Goal: Information Seeking & Learning: Compare options

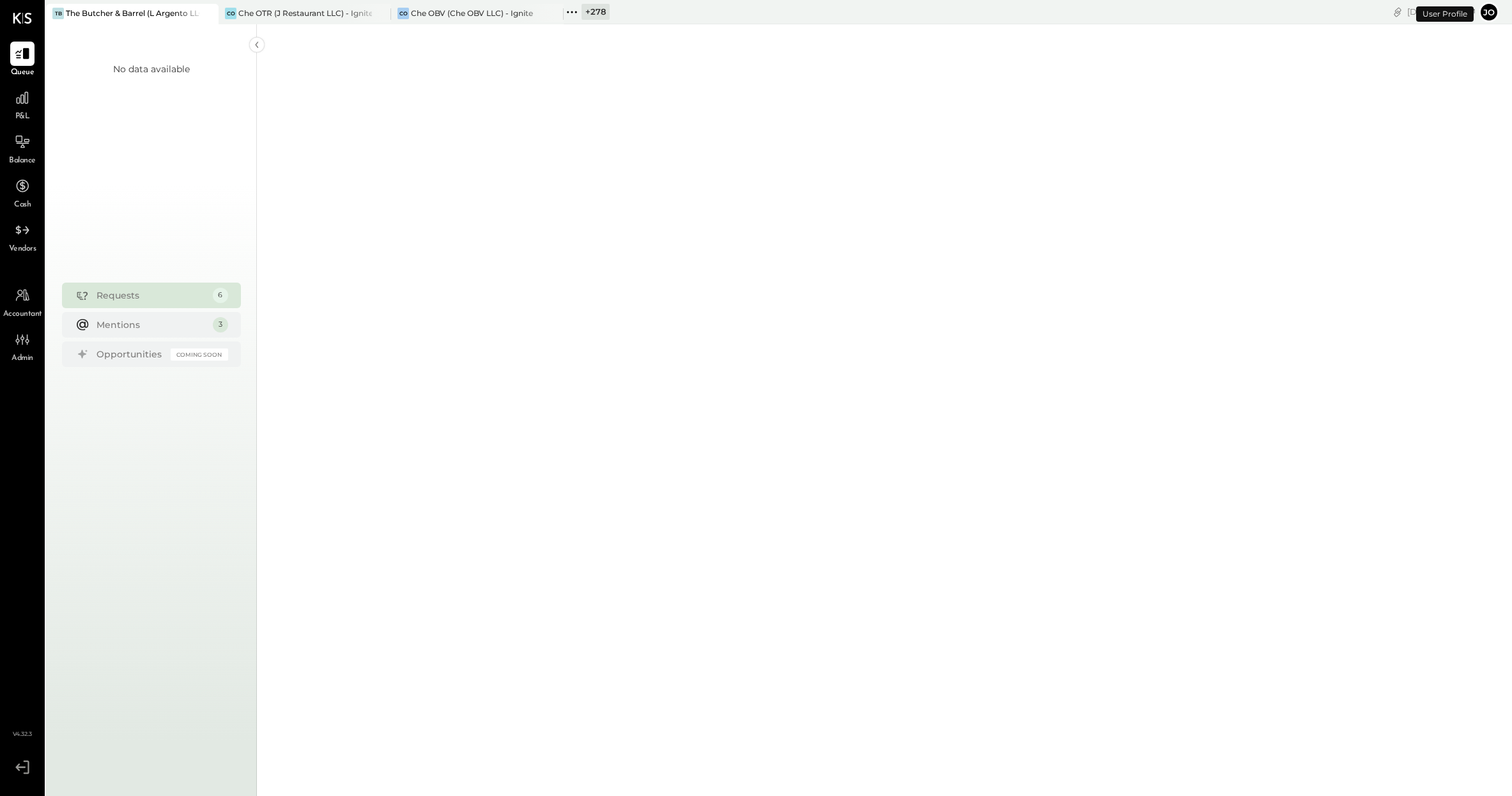
click at [583, 9] on div "+ 278" at bounding box center [595, 11] width 28 height 16
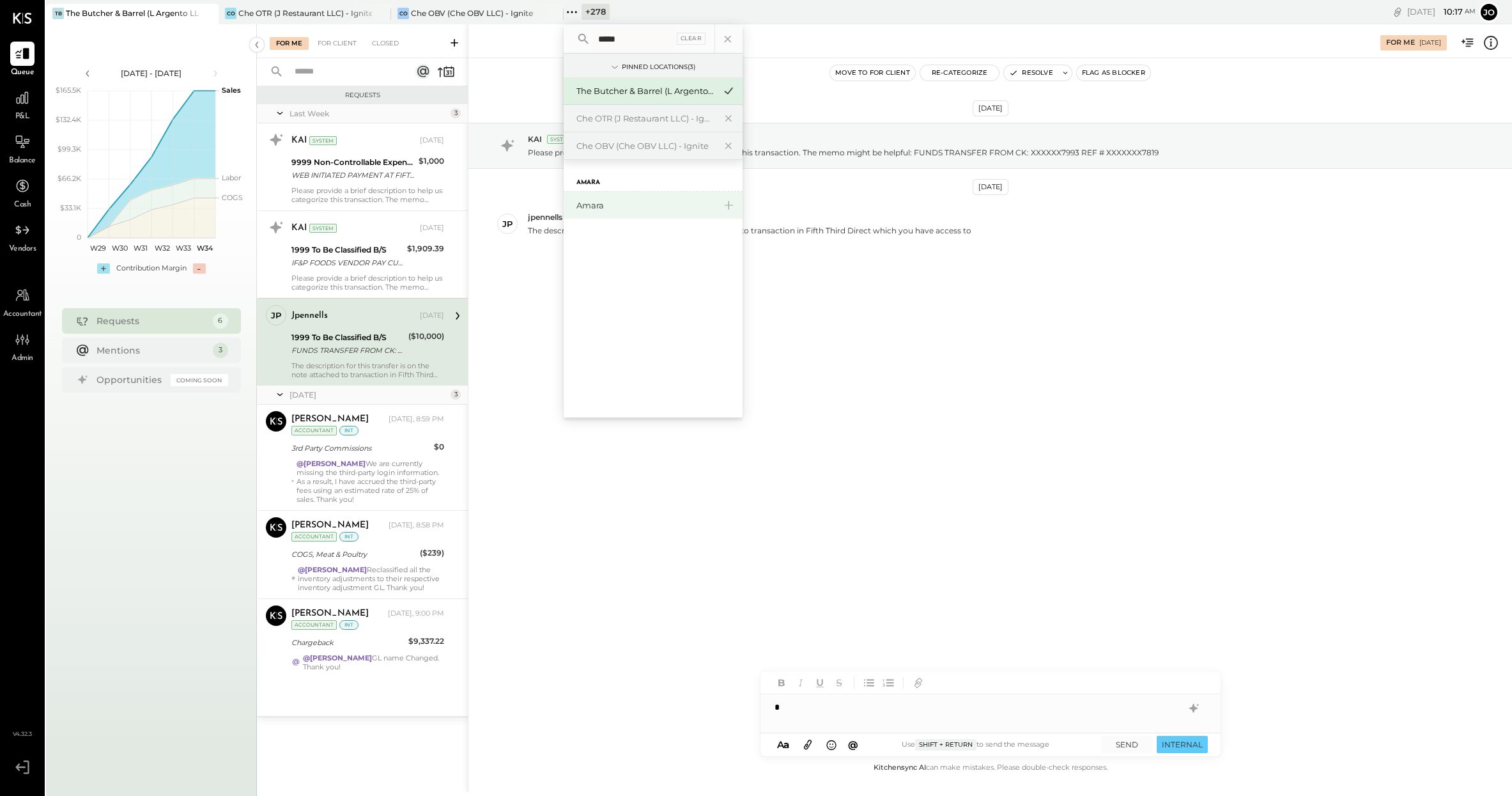
type input "*****"
click at [587, 202] on div "Amara" at bounding box center [645, 205] width 138 height 12
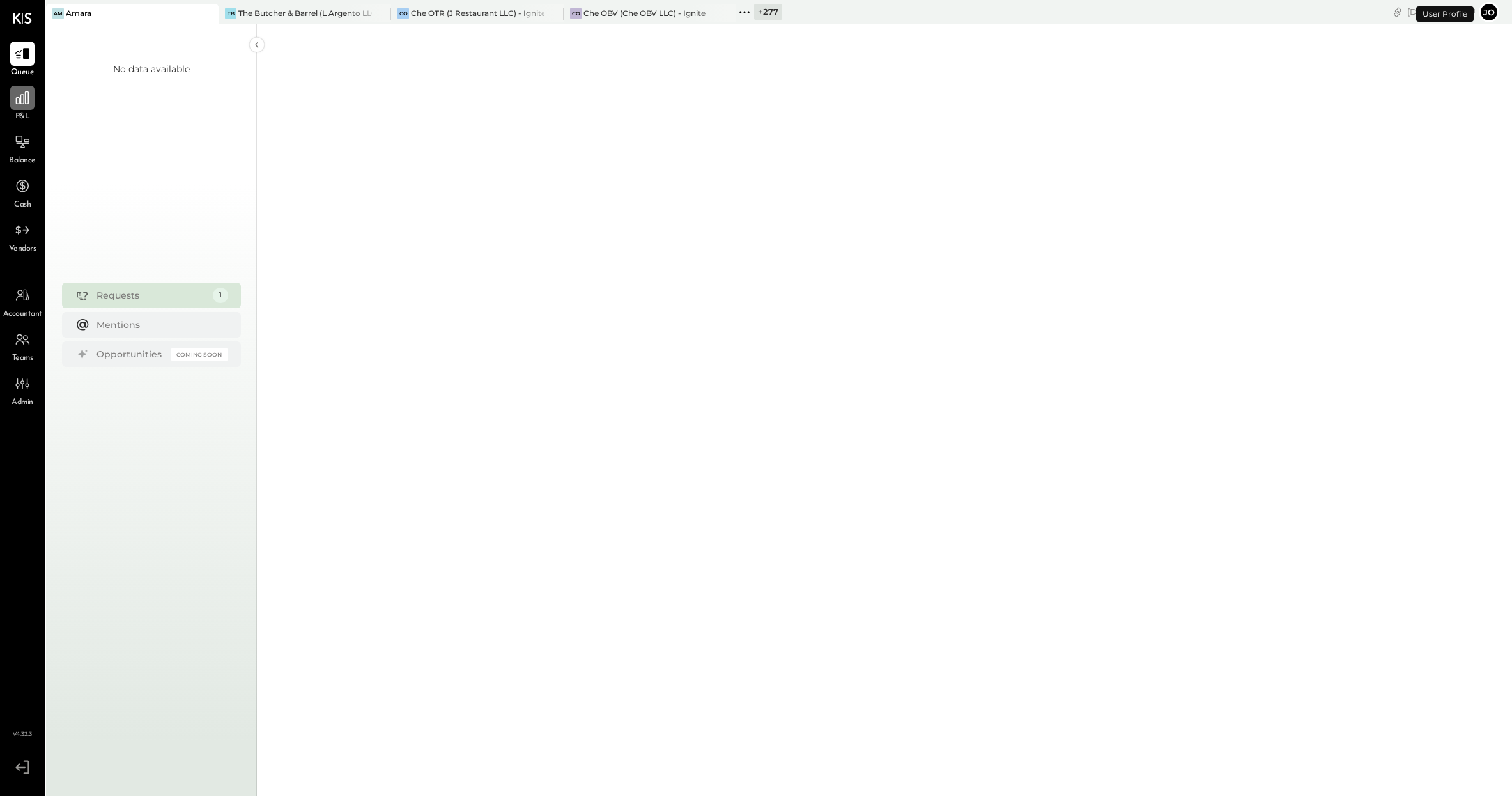
click at [22, 107] on div at bounding box center [22, 98] width 24 height 24
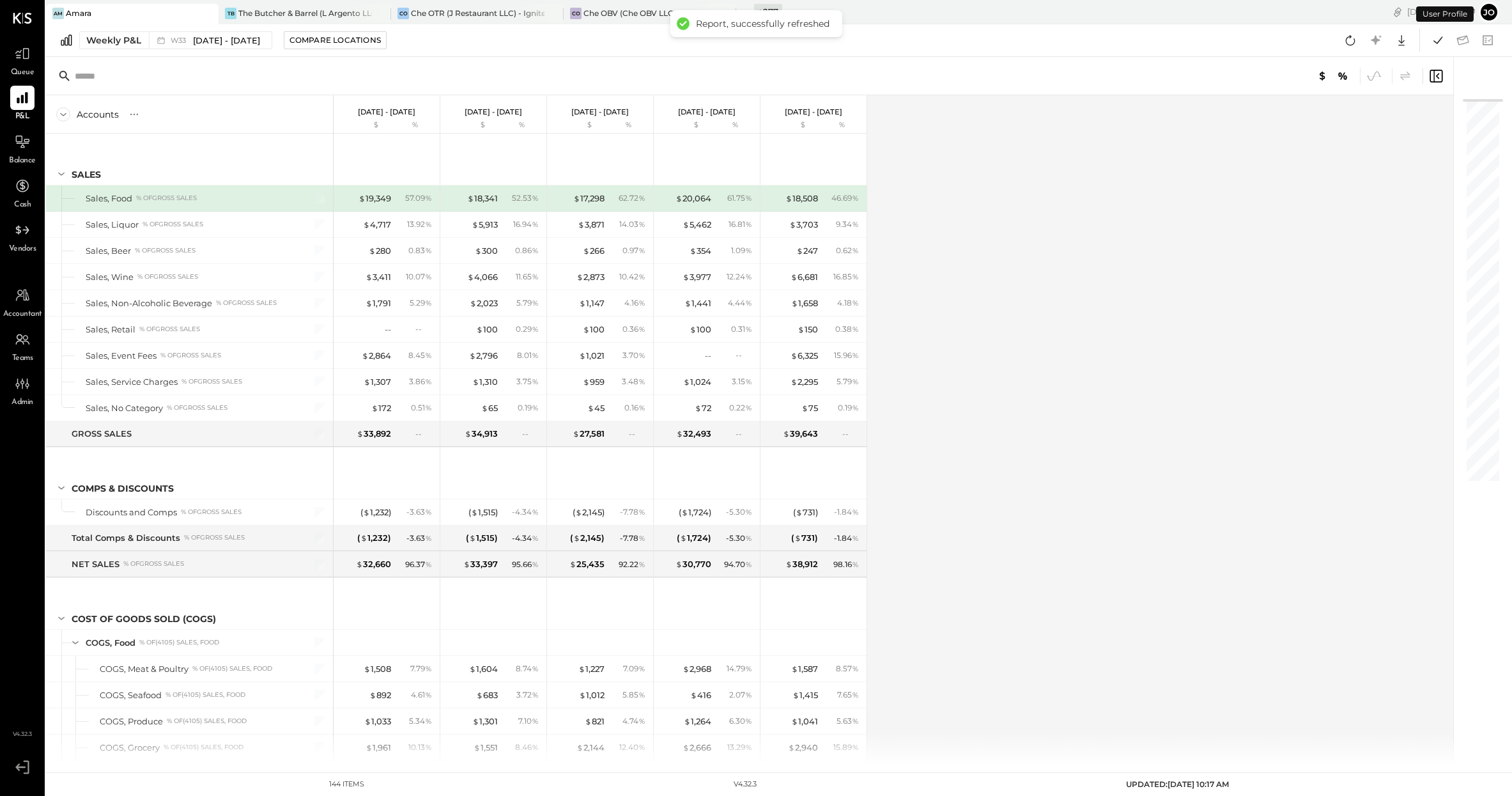
click at [150, 49] on div "Weekly P&L W33 [DATE] - [DATE] Compare Locations Google Sheets Excel" at bounding box center [779, 40] width 1466 height 32
click at [150, 44] on div "W33 [DATE] - [DATE]" at bounding box center [207, 41] width 117 height 17
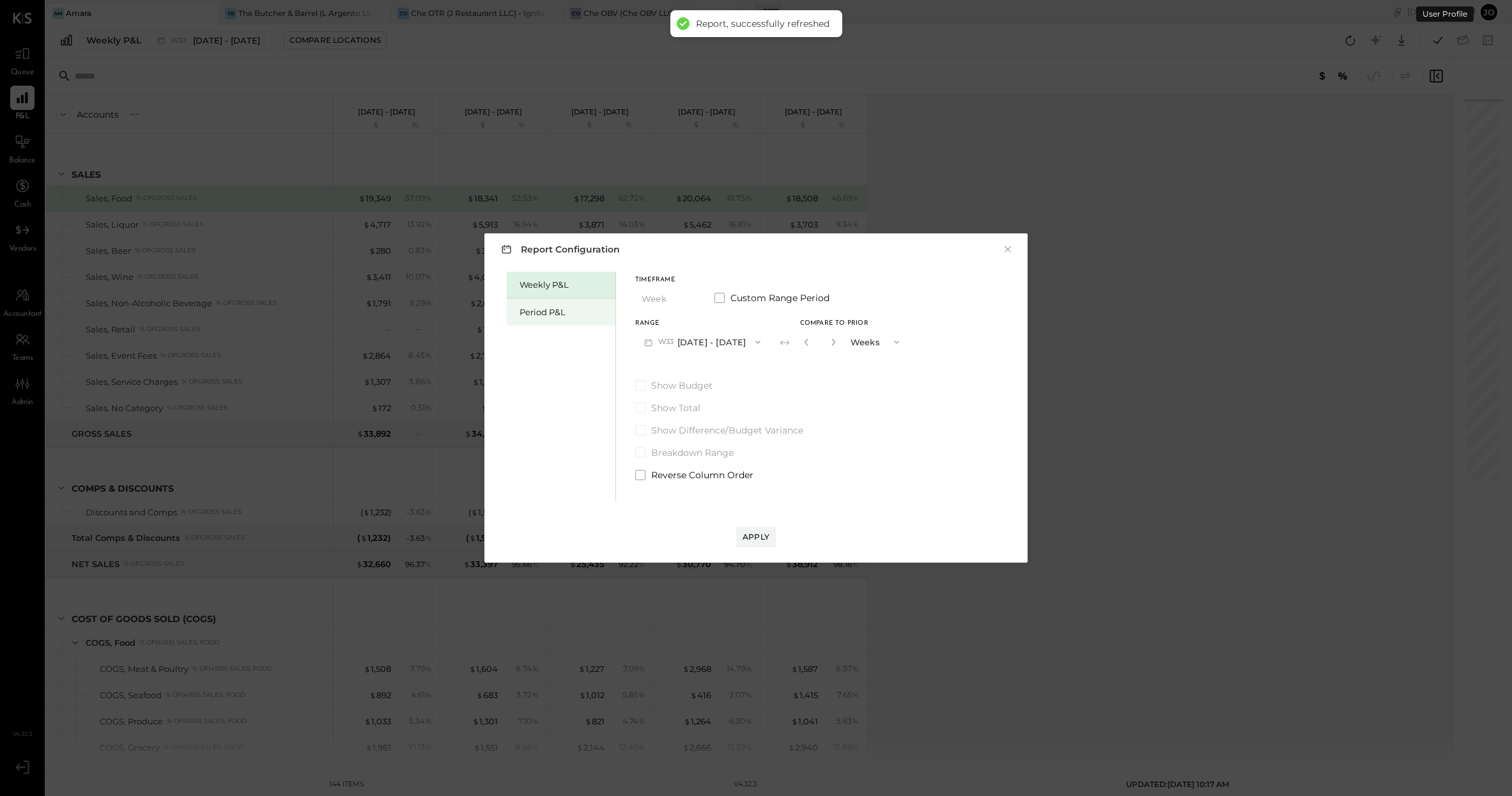
click at [564, 321] on div "Period P&L" at bounding box center [561, 311] width 108 height 27
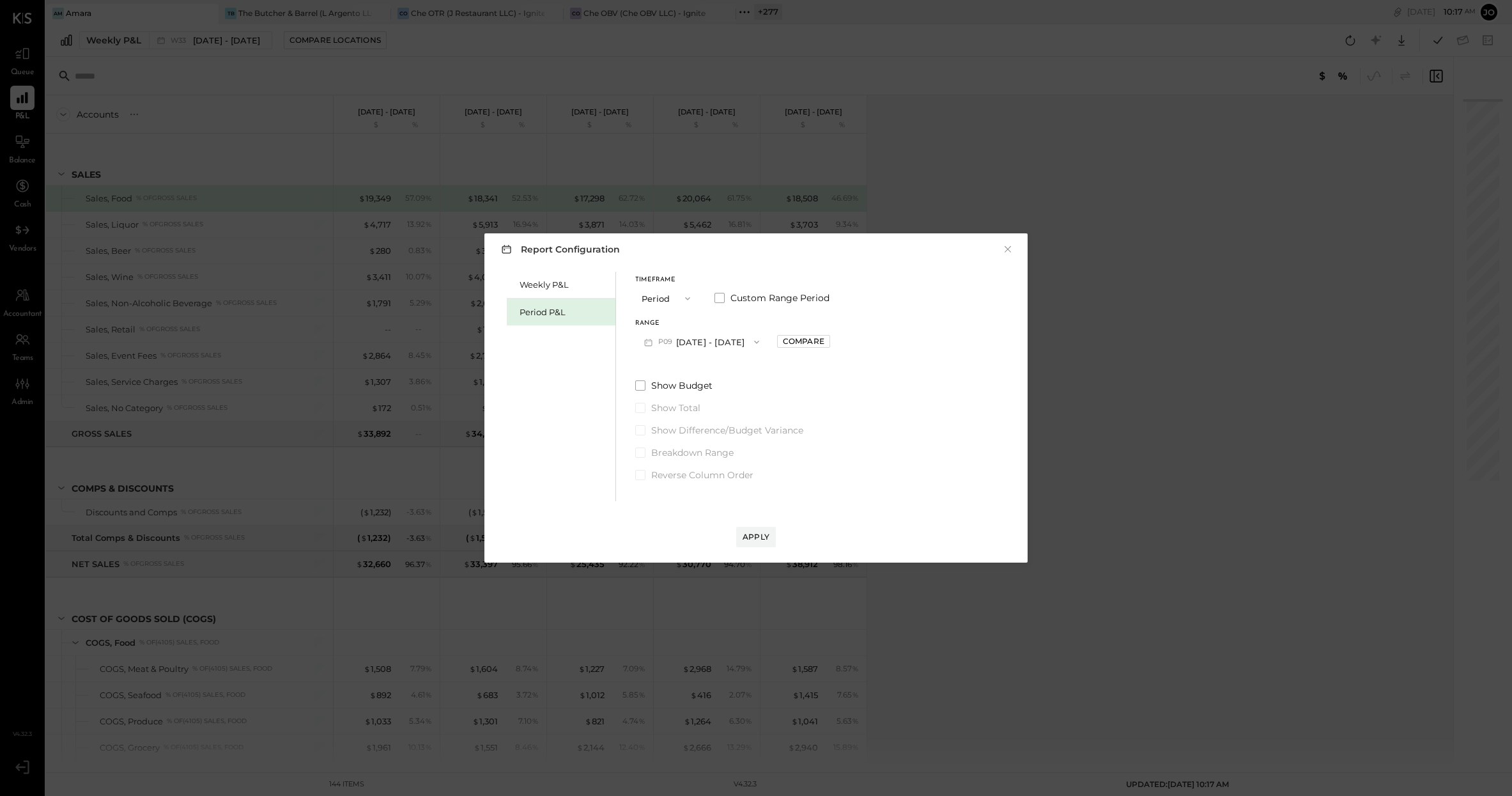
click at [750, 333] on button "P09 [DATE] - [DATE]" at bounding box center [701, 342] width 133 height 24
click at [744, 361] on div "P08 [DATE] - [DATE]" at bounding box center [708, 370] width 145 height 27
click at [817, 352] on div "Range P08 [DATE] - [DATE] Compare" at bounding box center [732, 337] width 195 height 33
click at [819, 343] on div "Compare" at bounding box center [803, 342] width 42 height 11
click at [836, 343] on icon "button" at bounding box center [832, 342] width 7 height 7
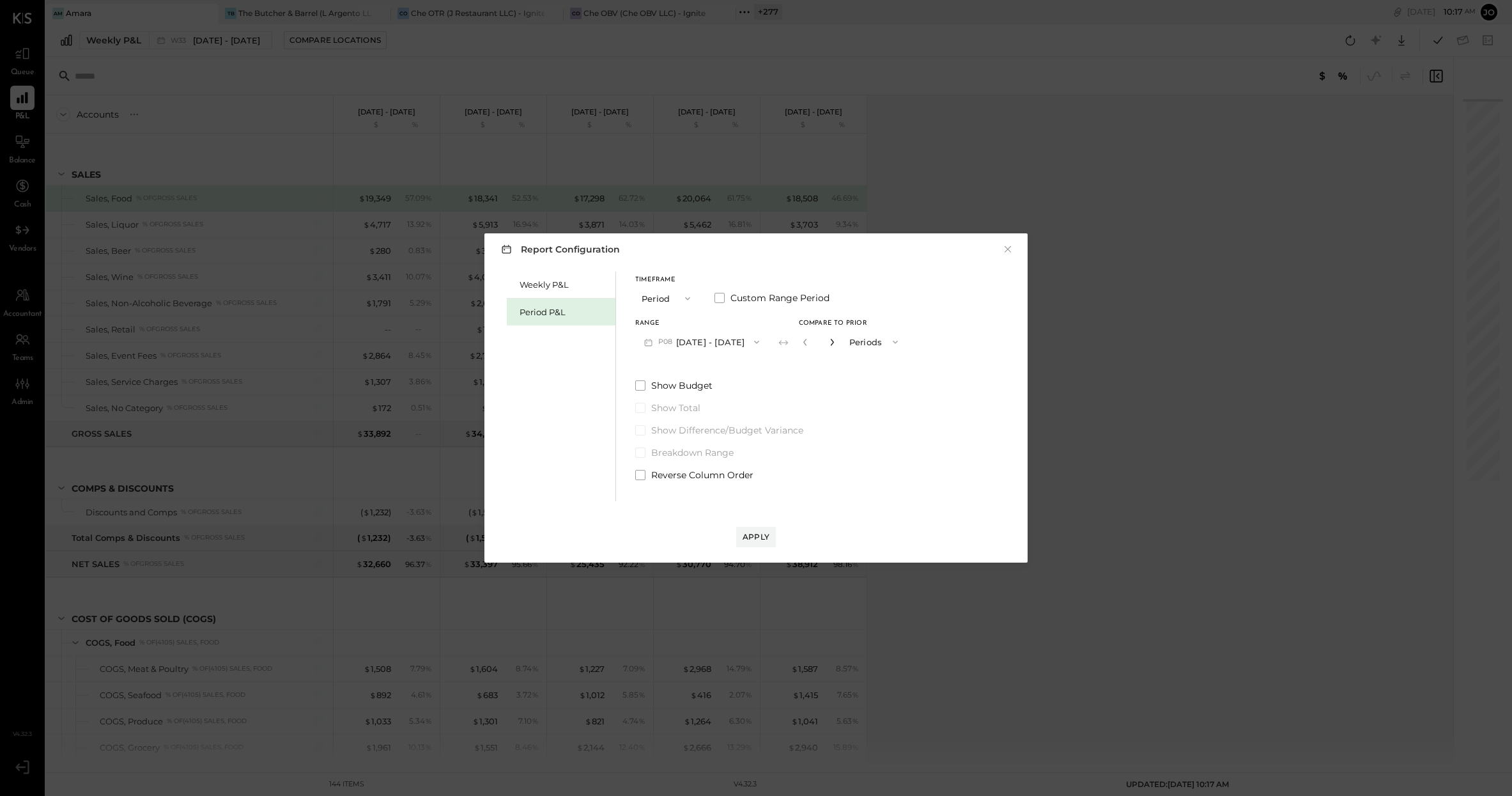
click at [836, 343] on icon "button" at bounding box center [832, 342] width 7 height 7
type input "*"
click at [757, 534] on div "Apply" at bounding box center [755, 537] width 27 height 11
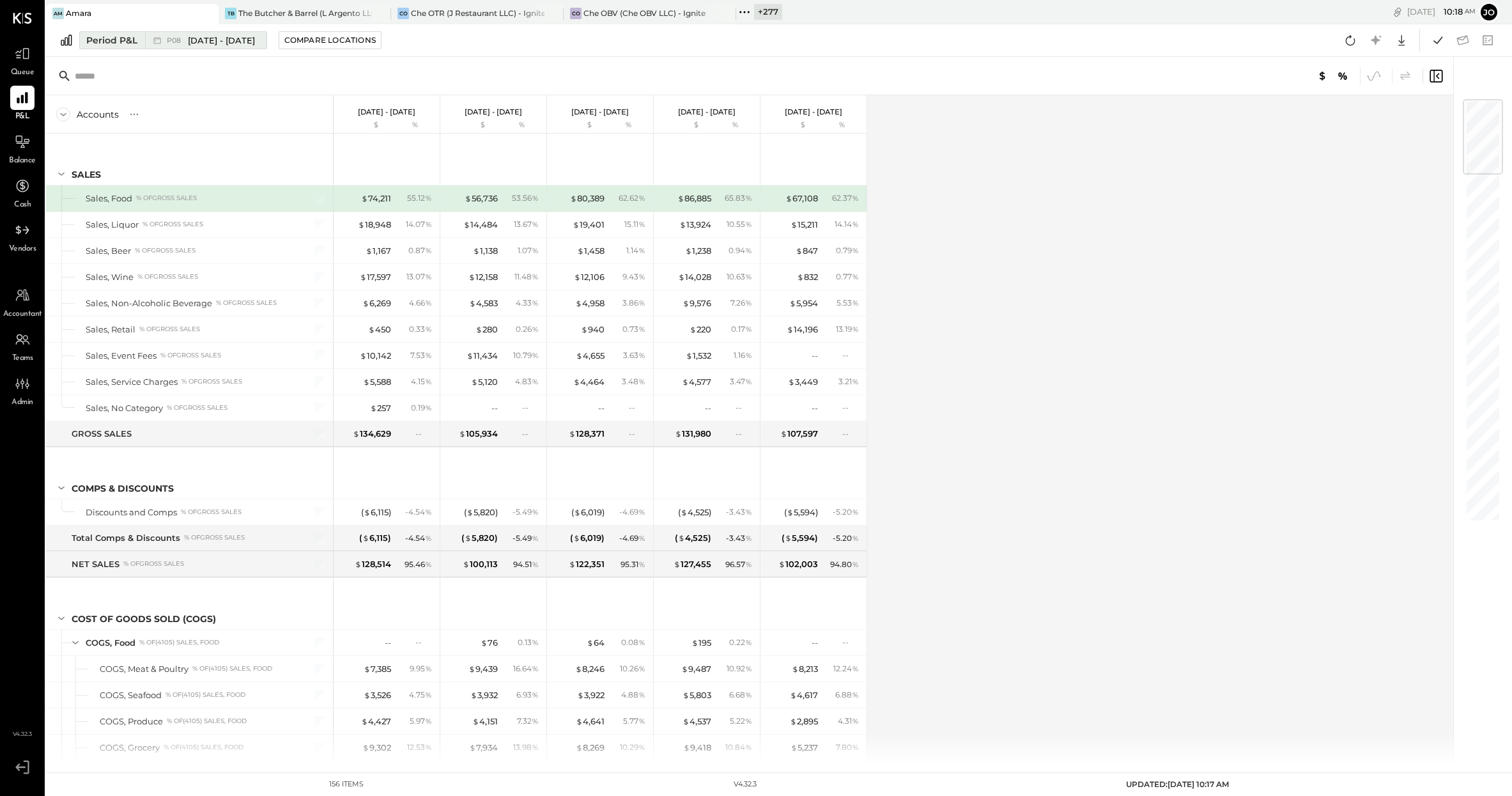
click at [215, 40] on span "[DATE] - [DATE]" at bounding box center [221, 40] width 68 height 12
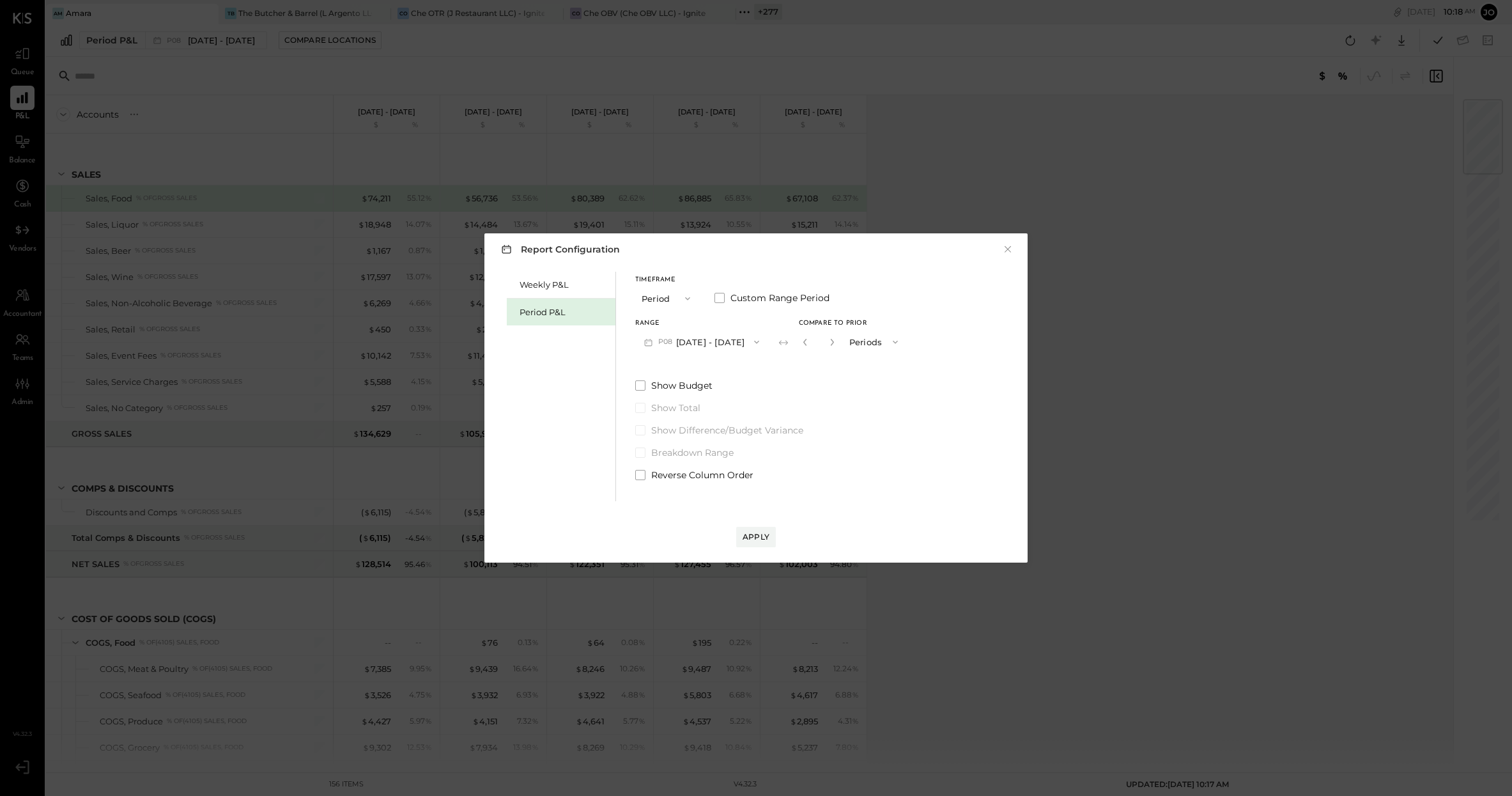
click at [717, 342] on button "P08 [DATE] - [DATE]" at bounding box center [701, 342] width 133 height 24
